Goal: Task Accomplishment & Management: Manage account settings

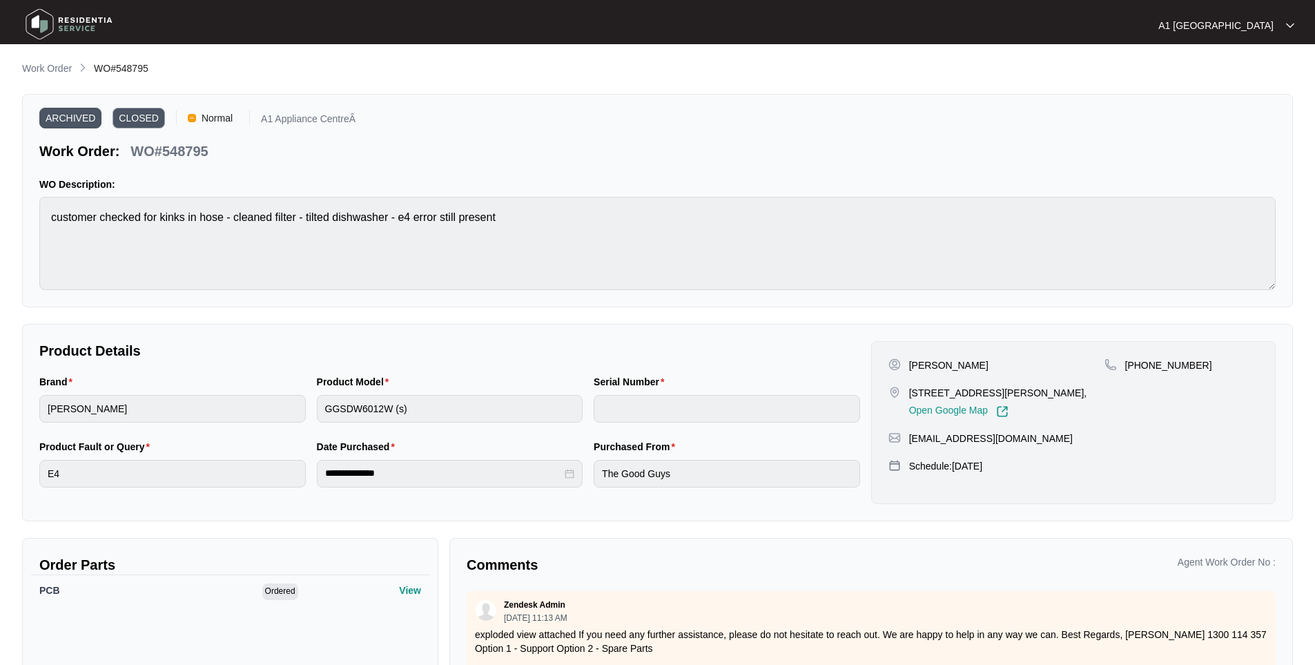
click at [53, 24] on img at bounding box center [69, 23] width 97 height 41
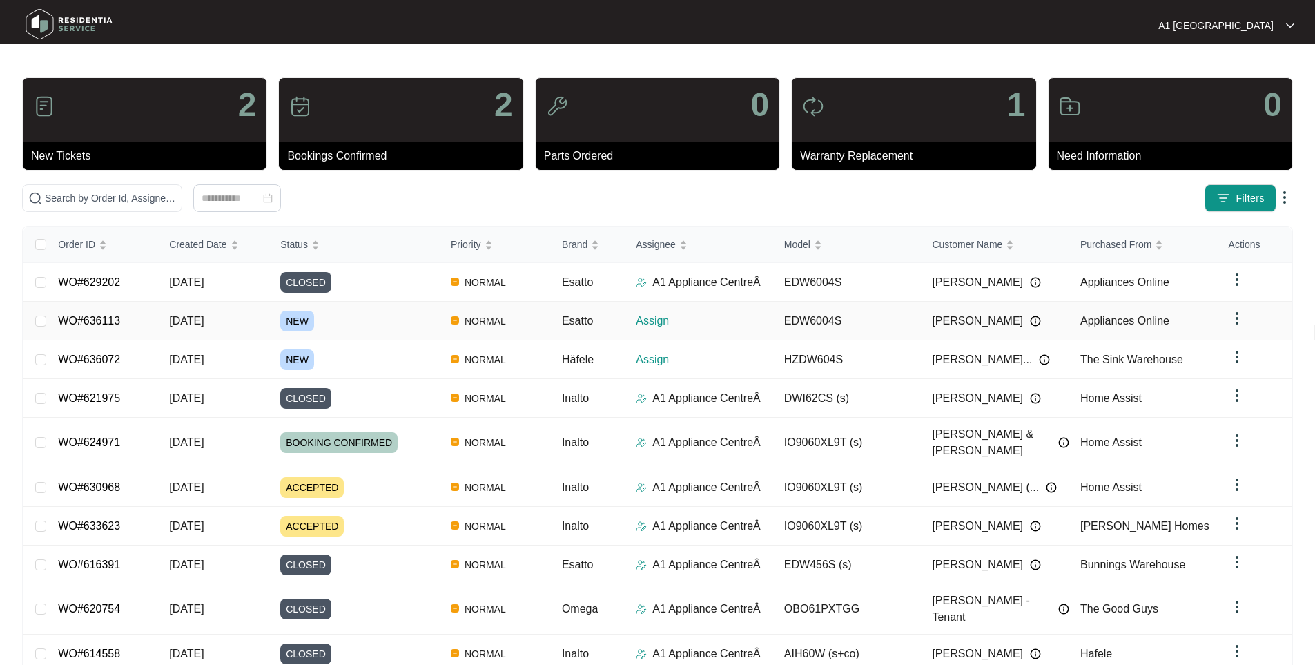
click at [203, 328] on td "[DATE]" at bounding box center [213, 321] width 111 height 39
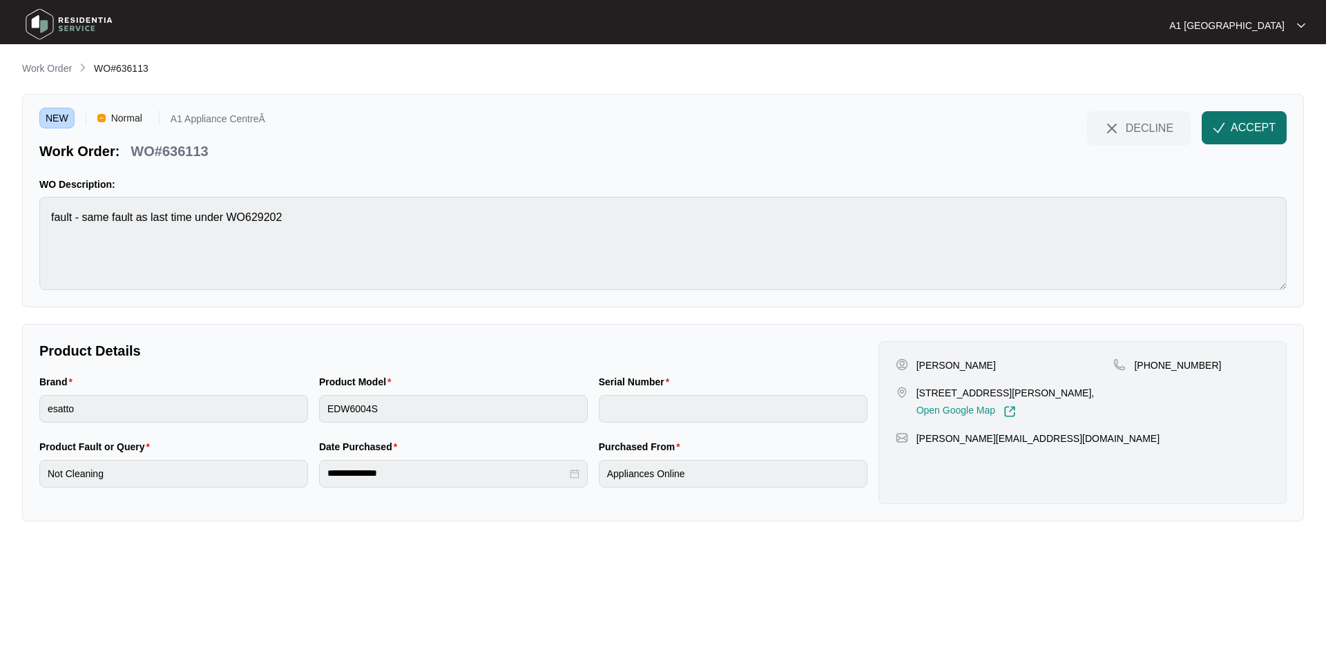
click at [1242, 117] on button "ACCEPT" at bounding box center [1244, 127] width 85 height 33
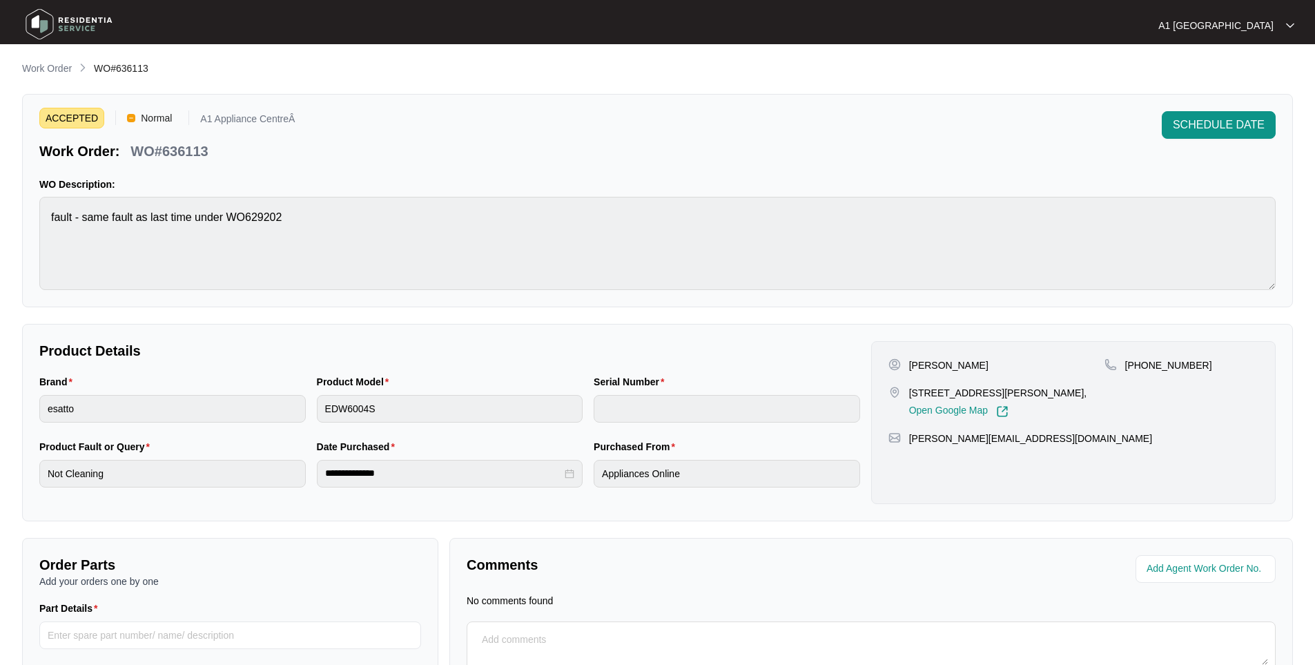
click at [71, 14] on img at bounding box center [69, 23] width 97 height 41
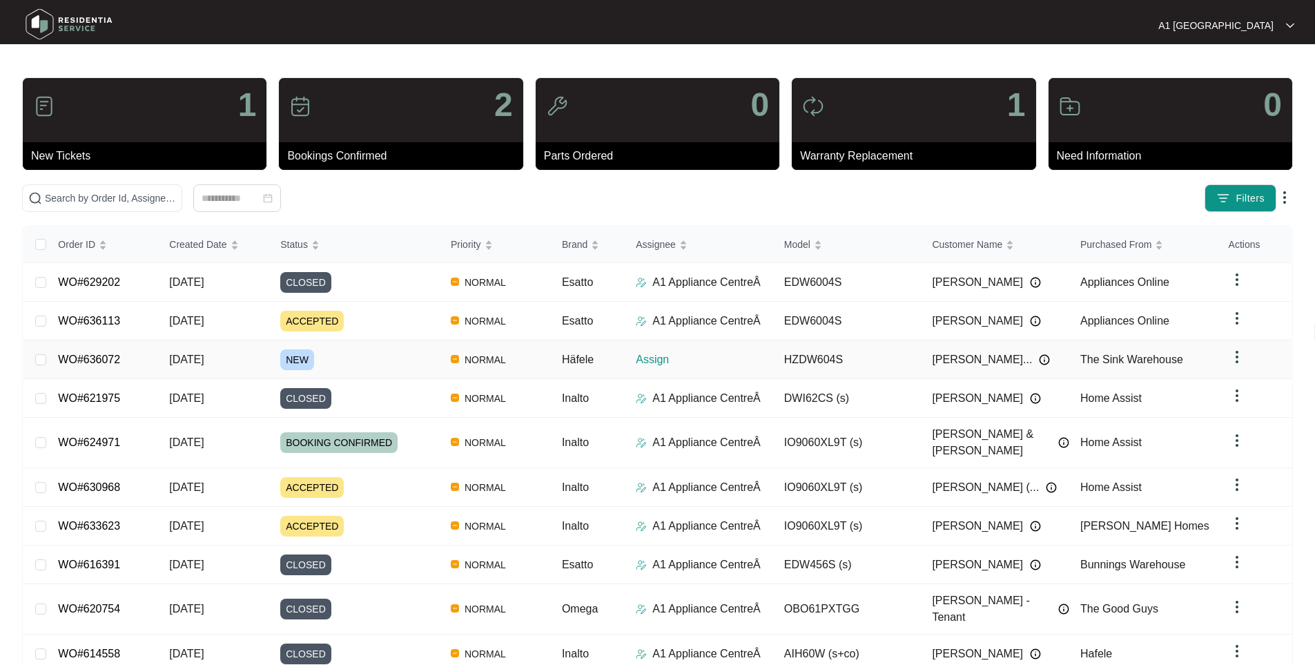
click at [243, 354] on td "[DATE]" at bounding box center [213, 359] width 111 height 39
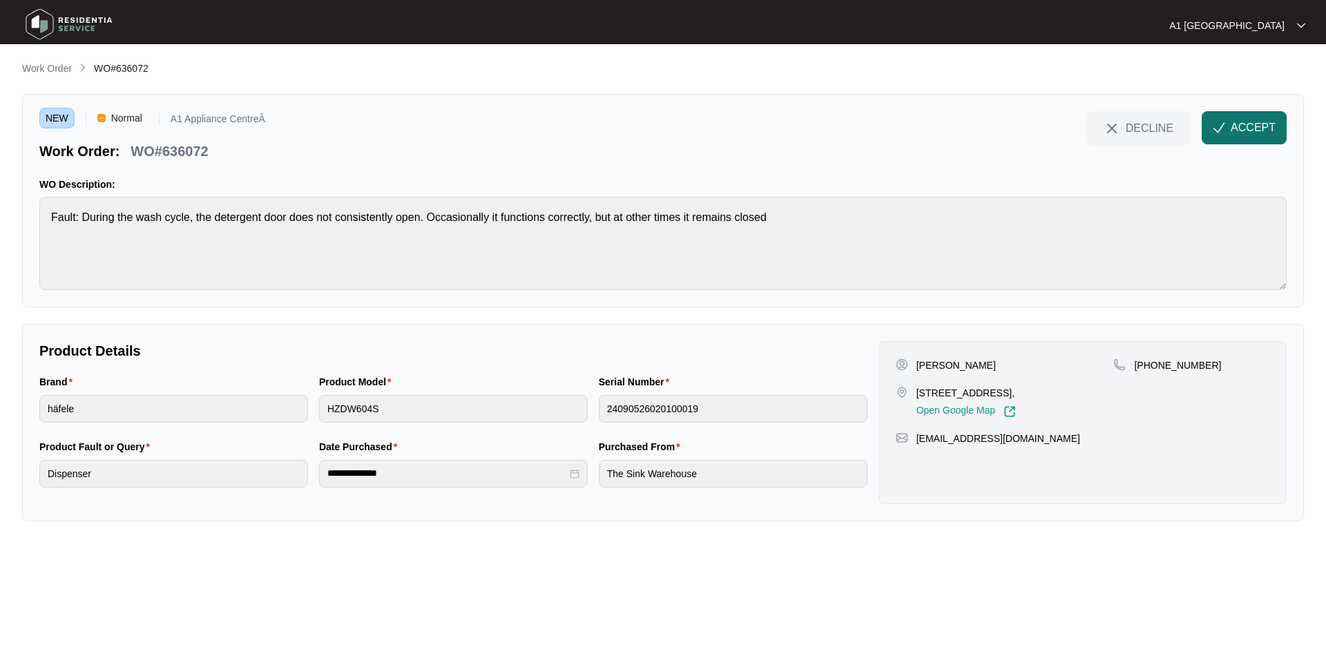
click at [1246, 131] on span "ACCEPT" at bounding box center [1253, 127] width 45 height 17
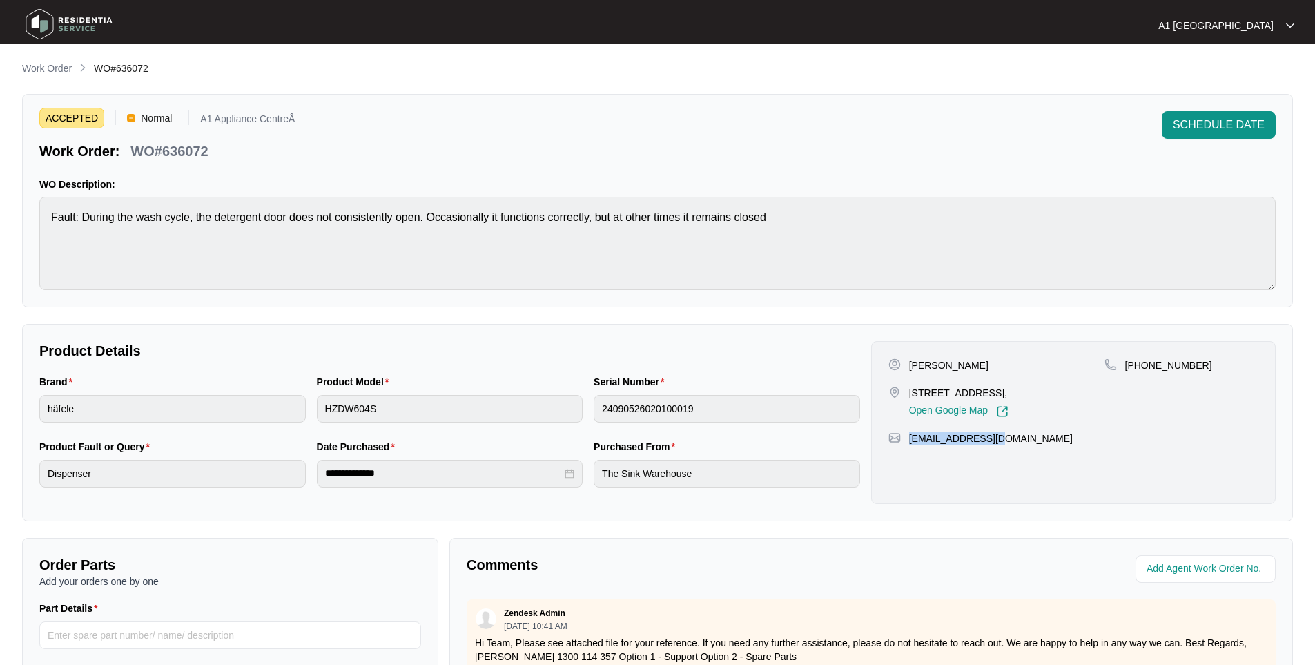
drag, startPoint x: 1014, startPoint y: 451, endPoint x: 909, endPoint y: 460, distance: 105.3
click at [909, 460] on div "[PERSON_NAME] [STREET_ADDRESS], Open Google Map [PHONE_NUMBER] [EMAIL_ADDRESS][…" at bounding box center [1073, 422] width 405 height 163
copy p "[EMAIL_ADDRESS][DOMAIN_NAME]"
click at [535, 410] on div "Brand häfele Product Model HZDW604S Serial Number 24090526020100019" at bounding box center [450, 406] width 832 height 65
